Goal: Navigation & Orientation: Find specific page/section

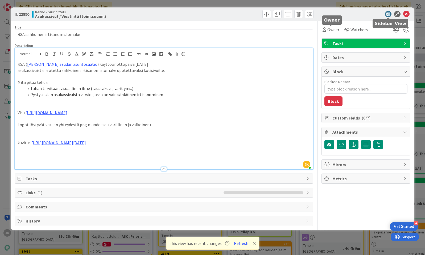
scroll to position [68, 1]
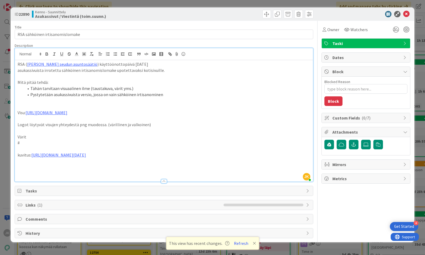
click at [26, 144] on p "#" at bounding box center [164, 143] width 293 height 6
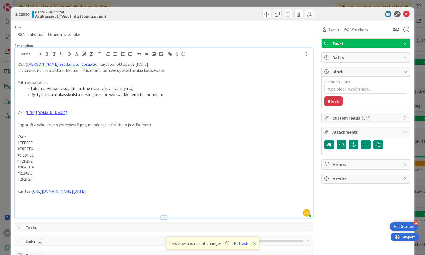
type textarea "x"
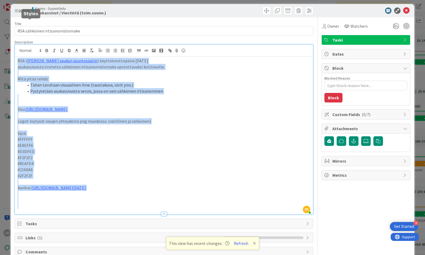
scroll to position [0, 0]
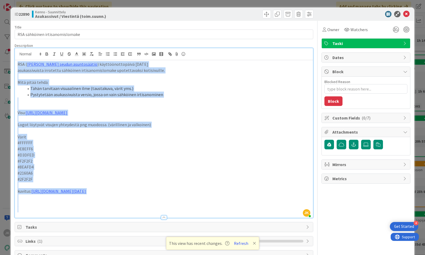
drag, startPoint x: 51, startPoint y: 176, endPoint x: 23, endPoint y: -6, distance: 183.4
click at [23, 0] on html "4 Get Started JK Click our logo to show/hide this navigation Add and manage tab…" at bounding box center [212, 127] width 425 height 255
copy div "RSA ( Raahen seudun asuntosäätiö ) käyttöönottopäivä 1.10.2025 asukassivuista i…"
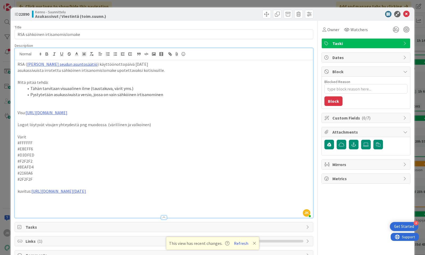
click at [49, 159] on p "#F2F2F2" at bounding box center [164, 161] width 293 height 6
click at [406, 16] on icon at bounding box center [406, 14] width 6 height 6
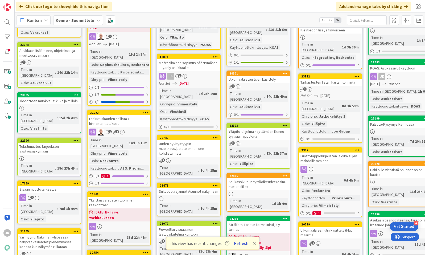
click at [243, 244] on button "Refresh" at bounding box center [241, 243] width 18 height 7
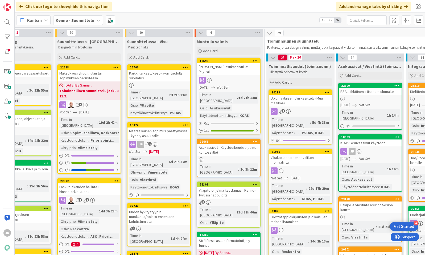
scroll to position [0, 32]
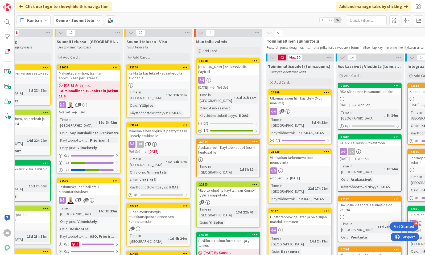
click at [369, 92] on div "RSA sähköinen irtisanomislomake" at bounding box center [370, 91] width 63 height 7
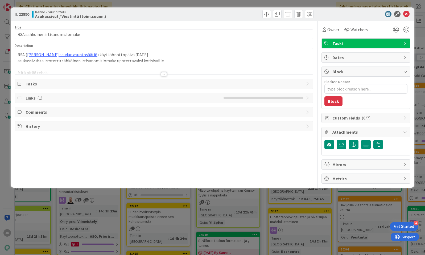
click at [166, 74] on div at bounding box center [164, 74] width 6 height 4
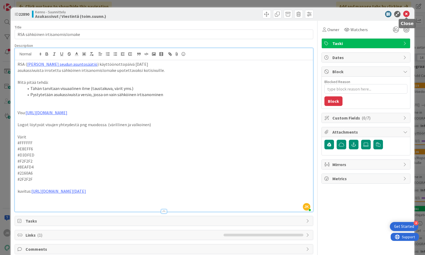
click at [408, 14] on icon at bounding box center [406, 14] width 6 height 6
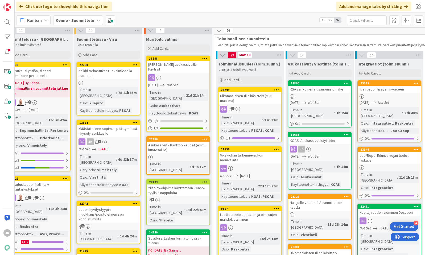
scroll to position [2, 81]
click at [187, 185] on div "Ylläpito-ohjelma käyttämään Kenno-tyylisiä nappuloita" at bounding box center [178, 191] width 63 height 12
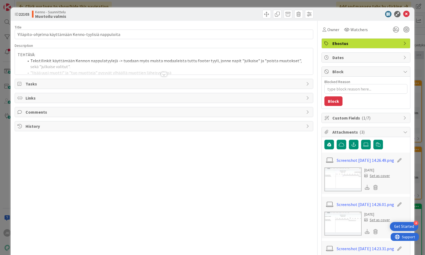
click at [164, 76] on div at bounding box center [164, 74] width 6 height 4
type textarea "x"
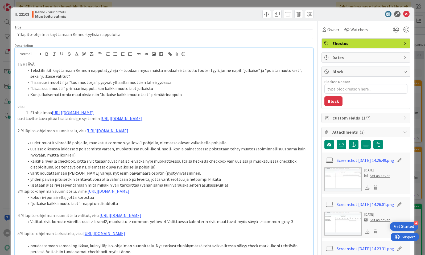
click at [180, 100] on p at bounding box center [164, 100] width 293 height 6
click at [94, 113] on link "[URL][DOMAIN_NAME]" at bounding box center [73, 112] width 42 height 5
click at [154, 127] on link "[URL][DOMAIN_NAME]" at bounding box center [135, 128] width 36 height 7
click at [96, 133] on link "[URL][DOMAIN_NAME]" at bounding box center [108, 130] width 42 height 5
click at [138, 155] on link "[URL][DOMAIN_NAME]" at bounding box center [146, 153] width 36 height 7
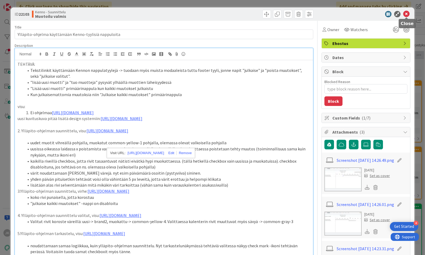
click at [407, 14] on icon at bounding box center [406, 14] width 6 height 6
